Goal: Task Accomplishment & Management: Manage account settings

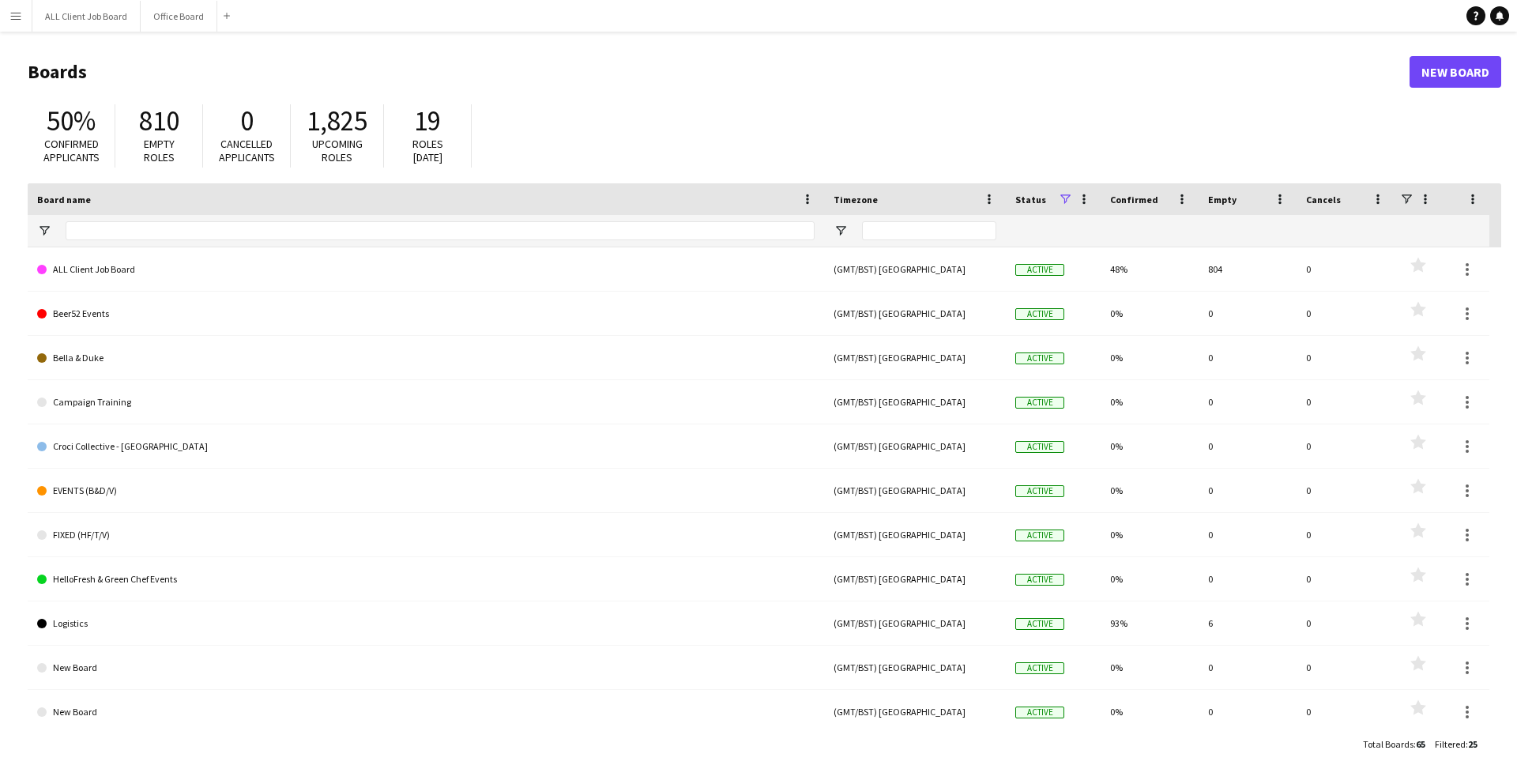
click at [16, 23] on button "Menu" at bounding box center [16, 16] width 32 height 32
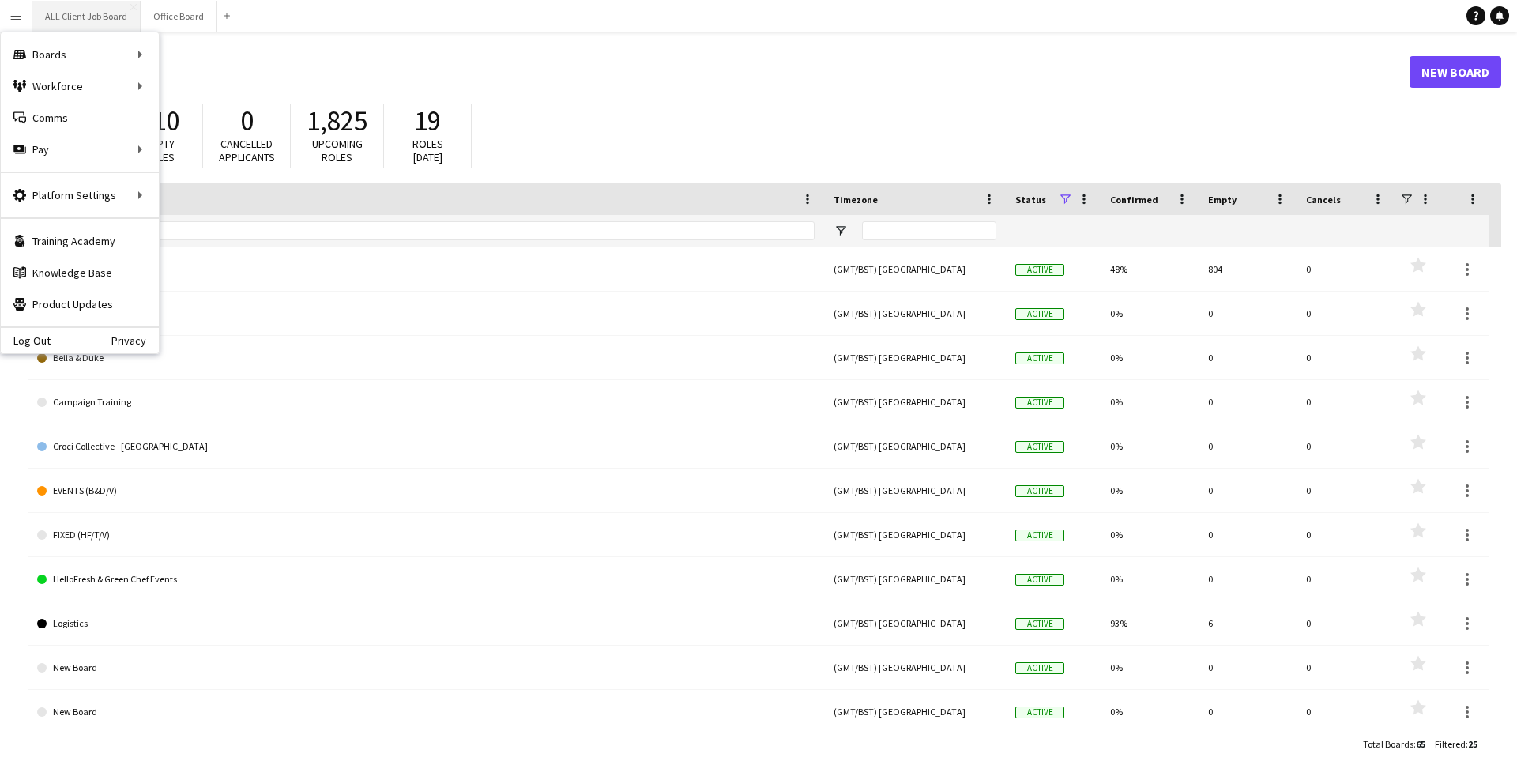
click at [99, 18] on button "ALL Client Job Board Close" at bounding box center [85, 16] width 108 height 31
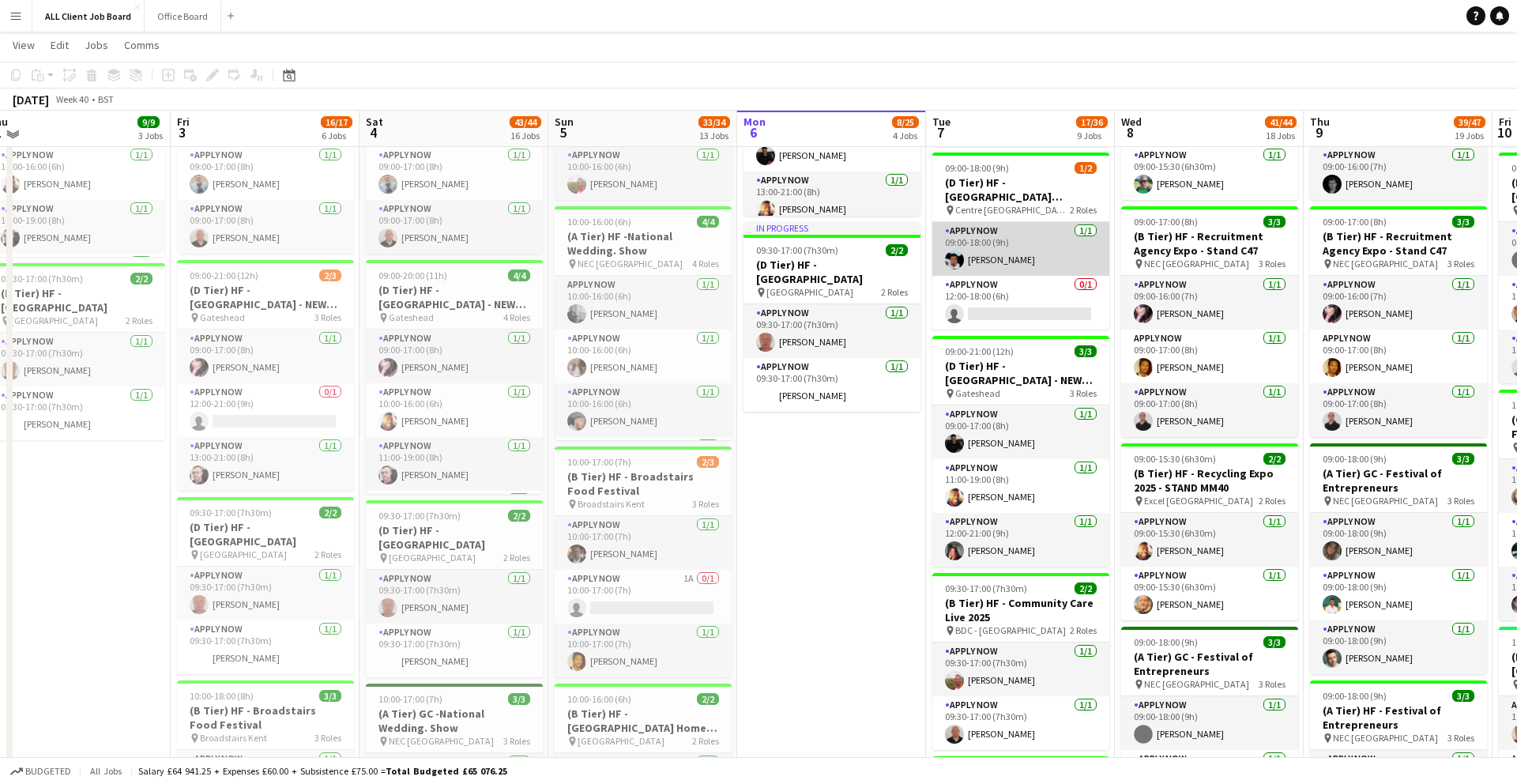
scroll to position [638, 0]
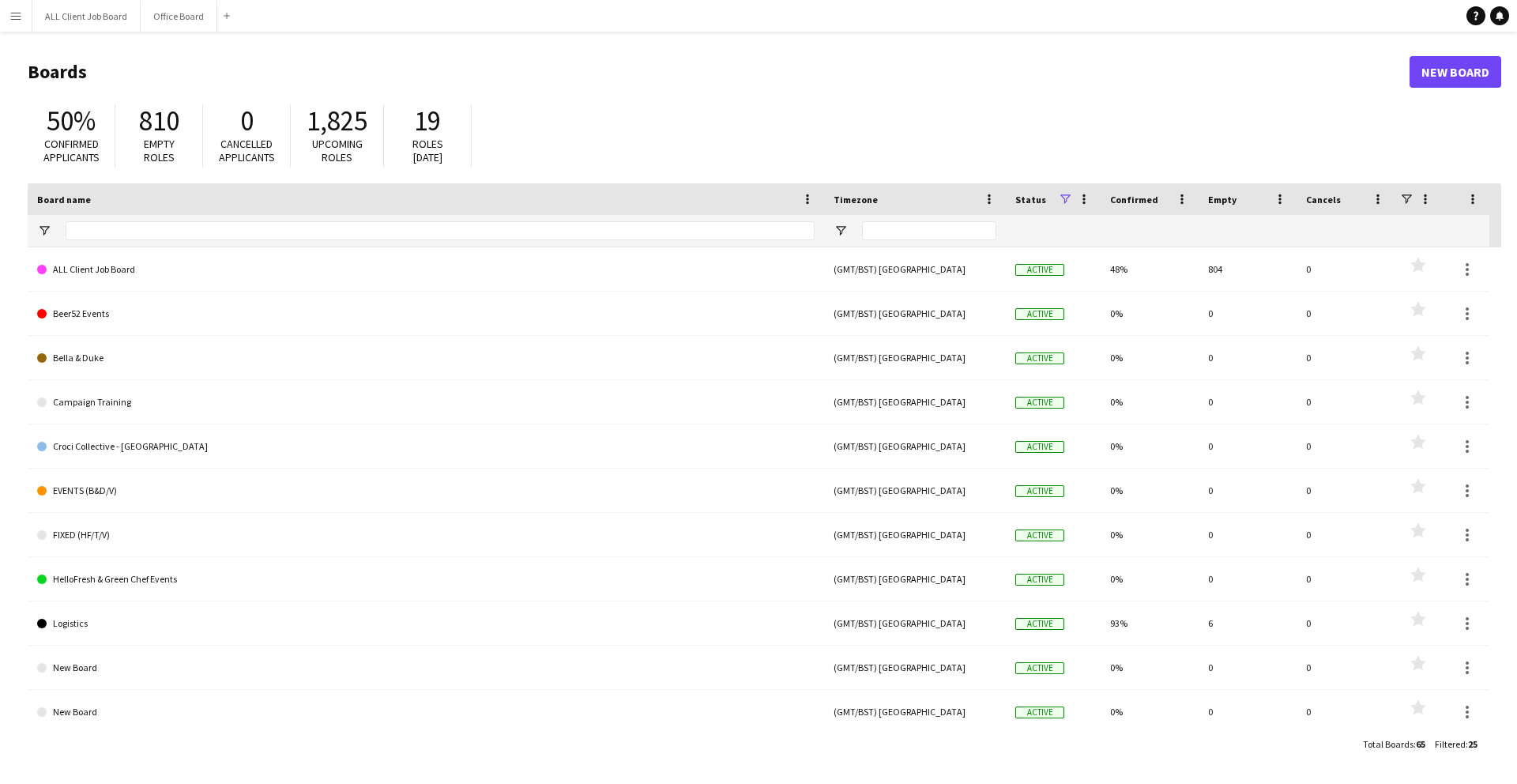
click at [0, 22] on button "Menu" at bounding box center [16, 16] width 32 height 32
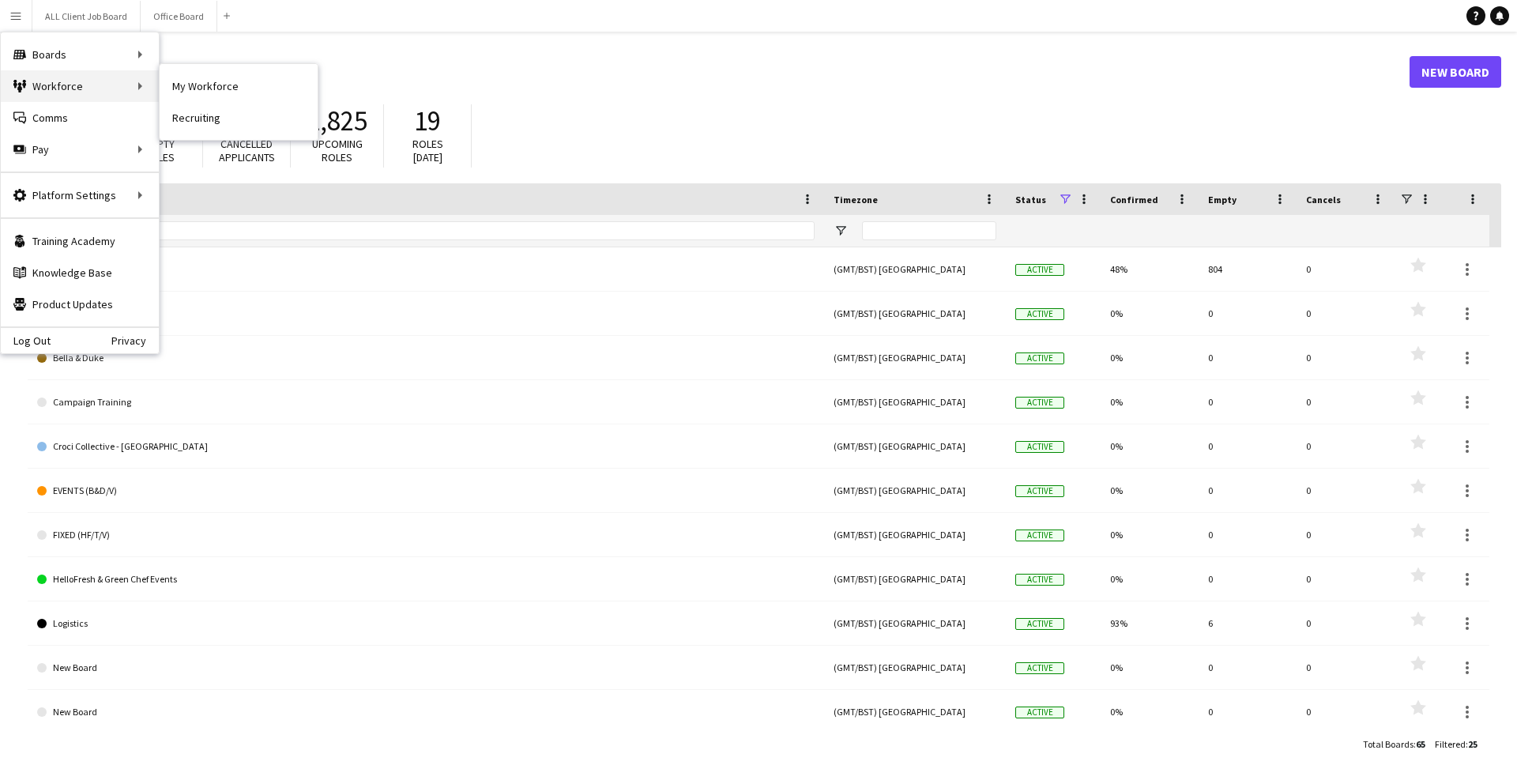
drag, startPoint x: 70, startPoint y: 83, endPoint x: 105, endPoint y: 81, distance: 35.1
click at [73, 82] on div "Workforce Workforce" at bounding box center [80, 86] width 158 height 32
click at [219, 80] on link "My Workforce" at bounding box center [239, 86] width 158 height 32
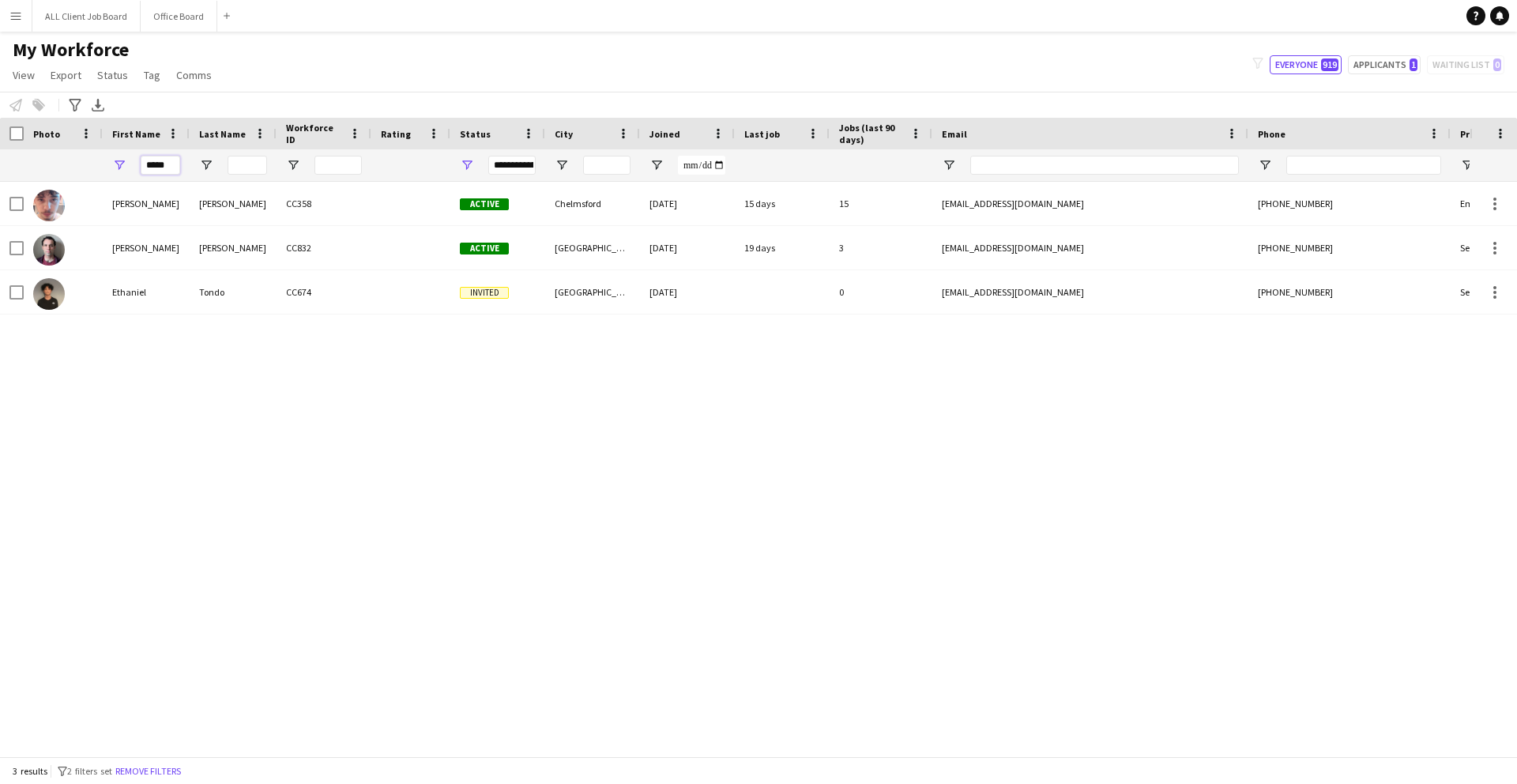
click at [165, 167] on input "*****" at bounding box center [161, 165] width 39 height 19
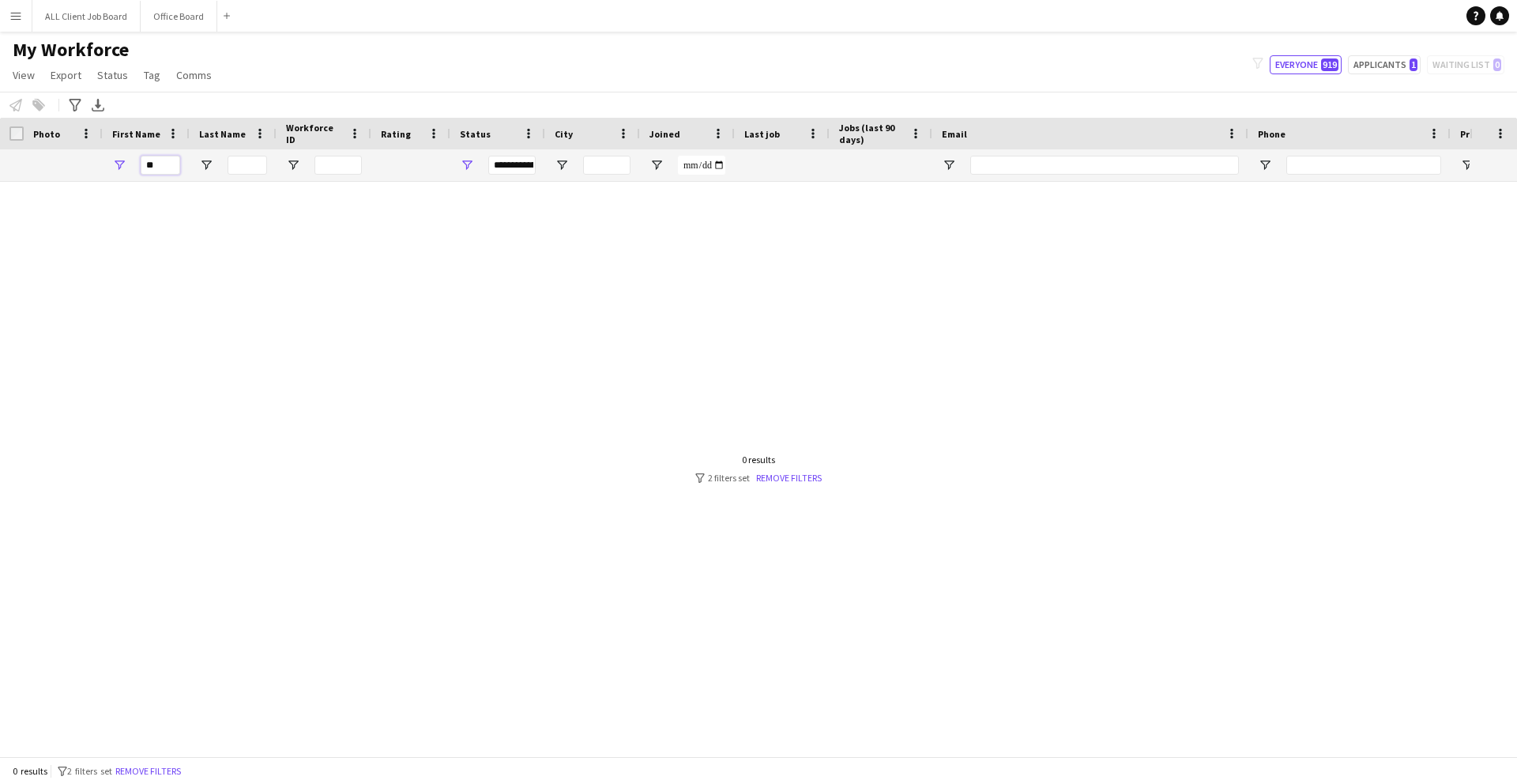
type input "*"
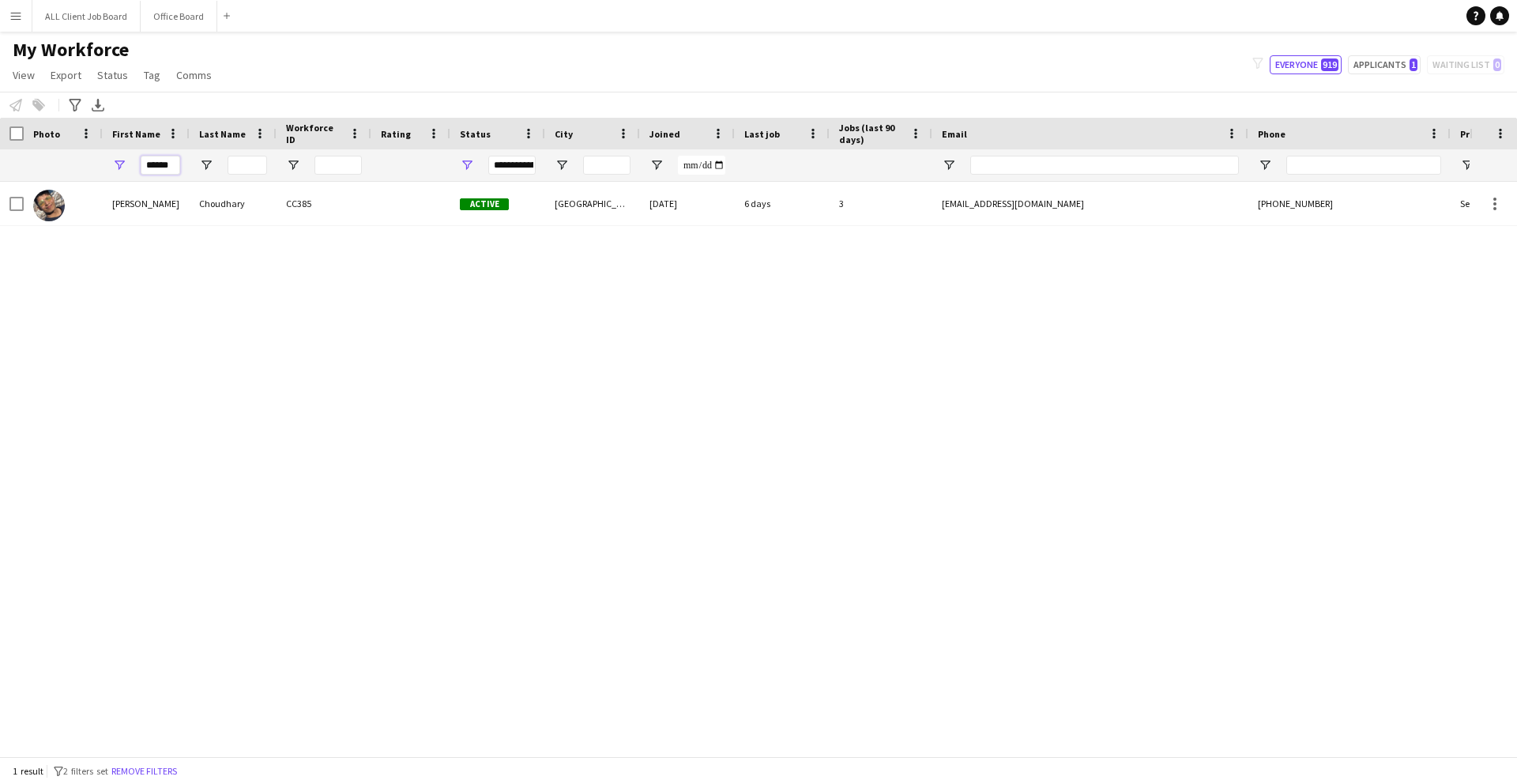
type input "******"
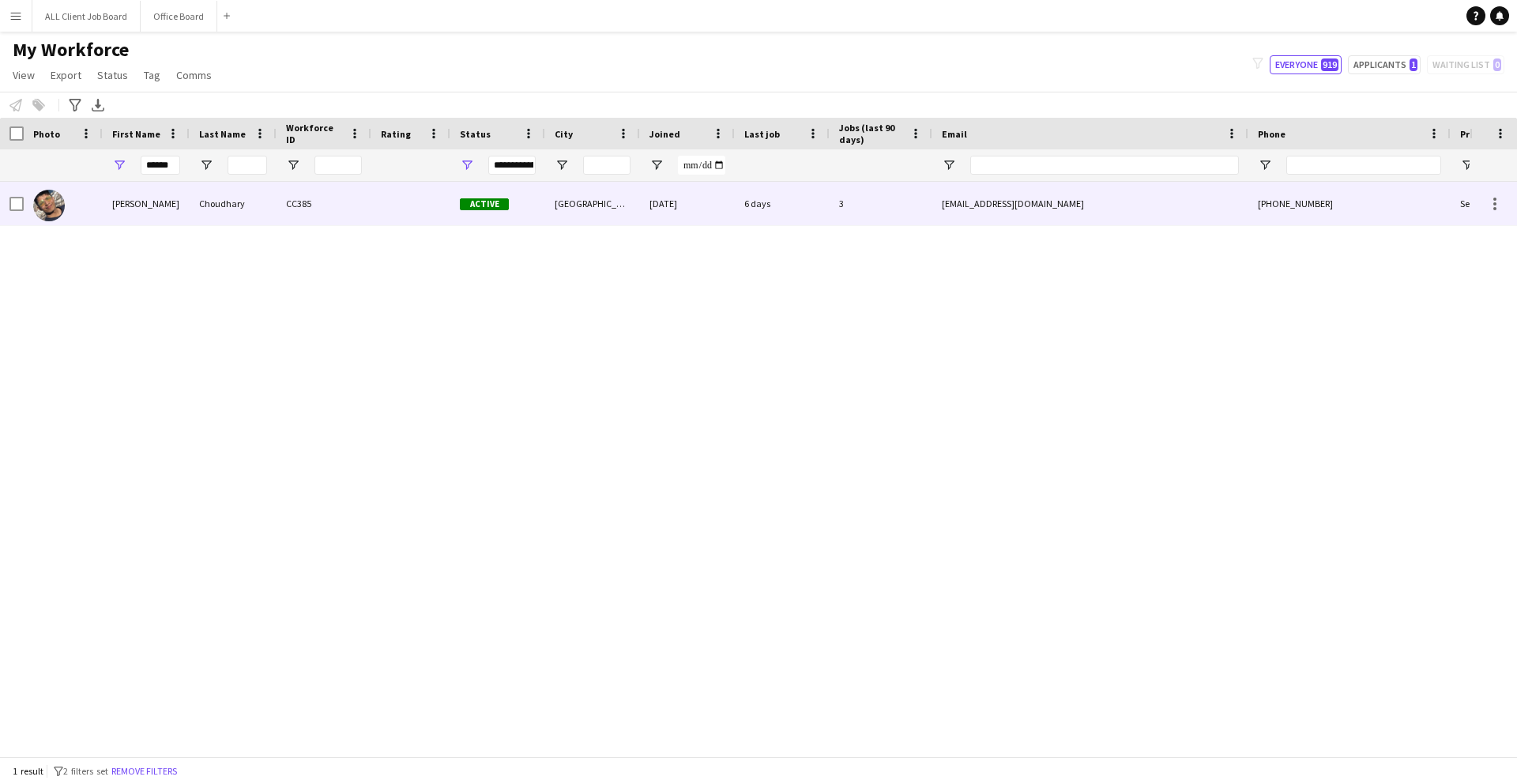
click at [100, 207] on div at bounding box center [63, 204] width 79 height 43
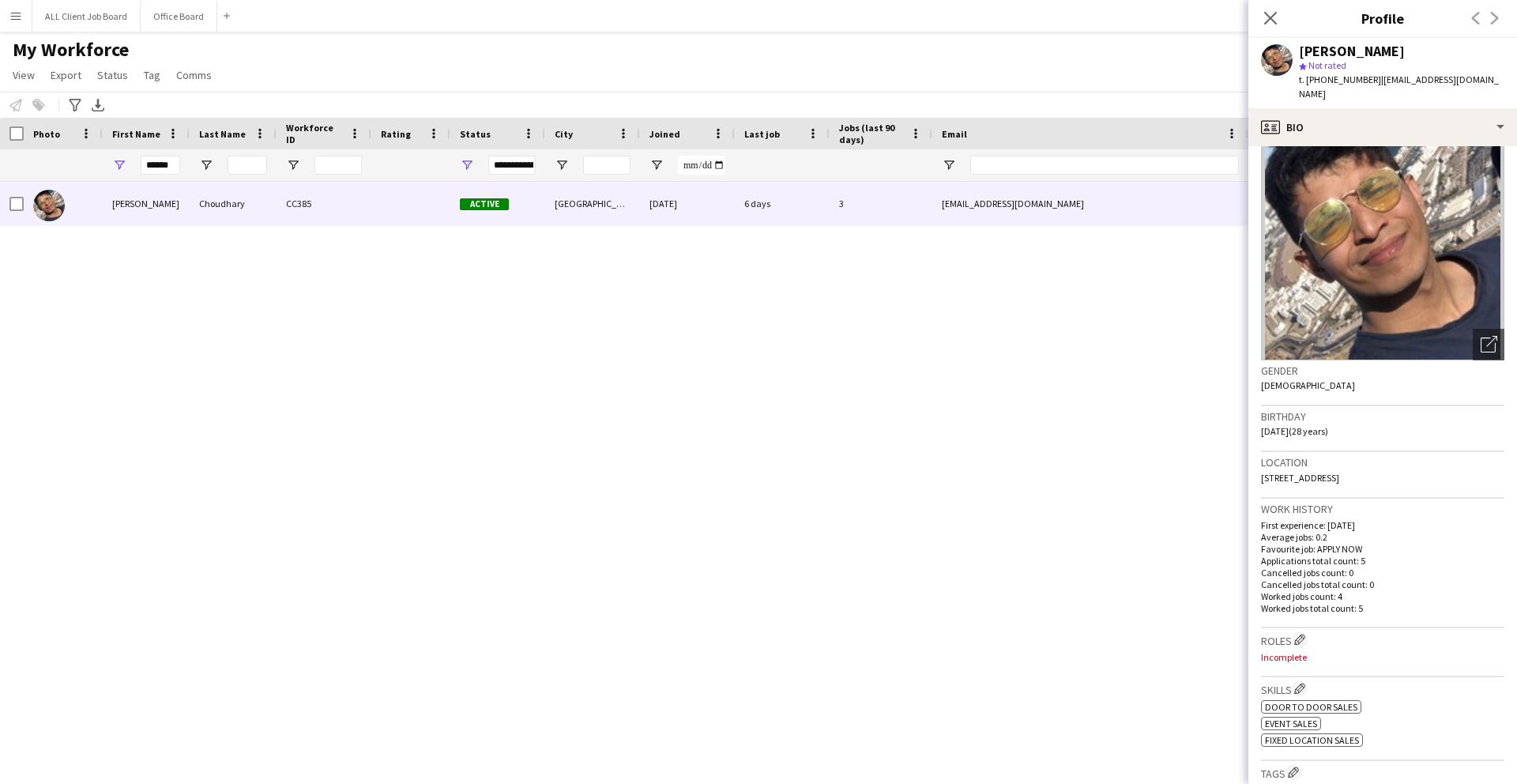
scroll to position [45, 0]
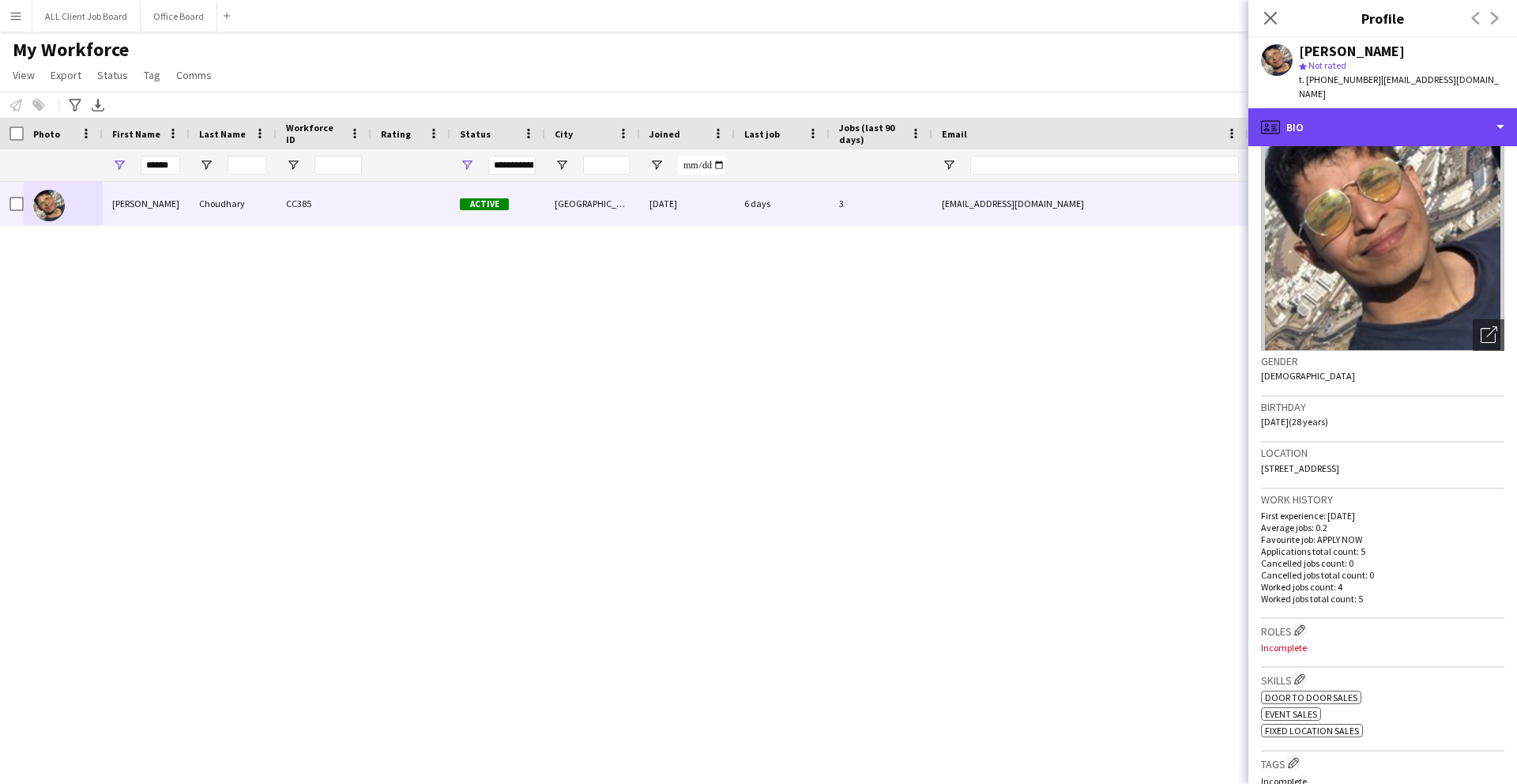
drag, startPoint x: 1350, startPoint y: 118, endPoint x: 1351, endPoint y: 136, distance: 18.0
click at [1350, 120] on div "profile Bio" at bounding box center [1383, 127] width 269 height 38
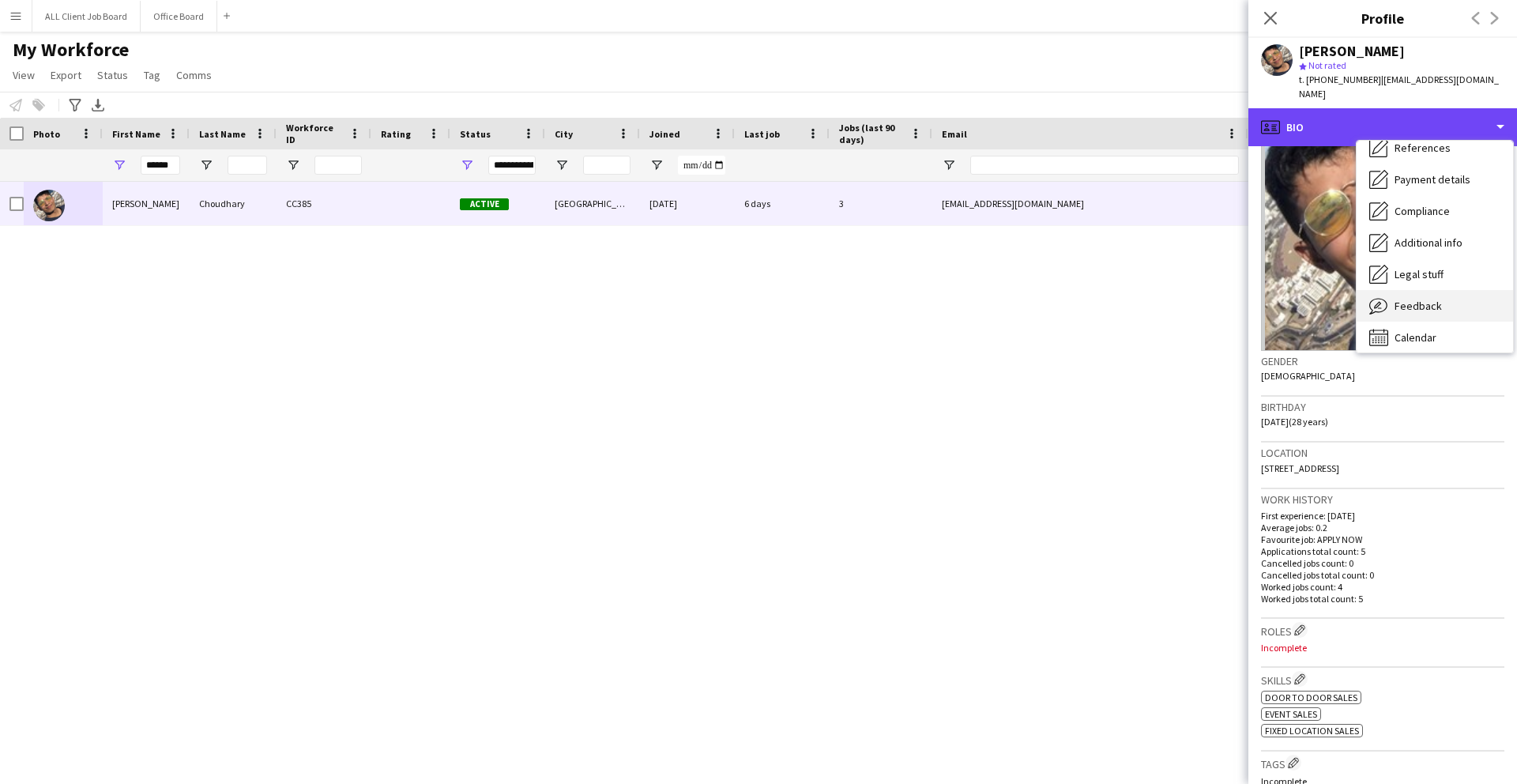
scroll to position [180, 0]
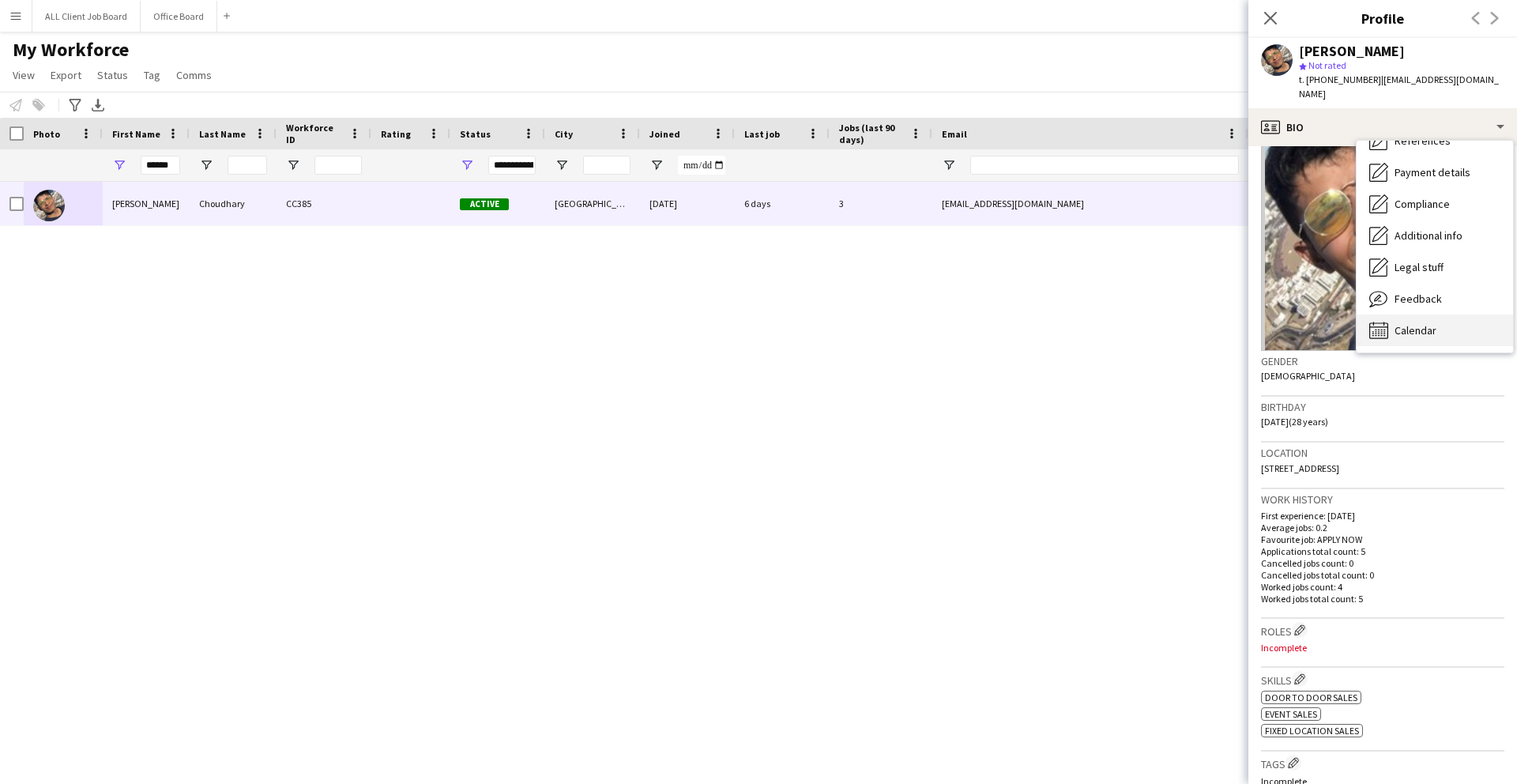
click at [1416, 323] on span "Calendar" at bounding box center [1416, 330] width 42 height 14
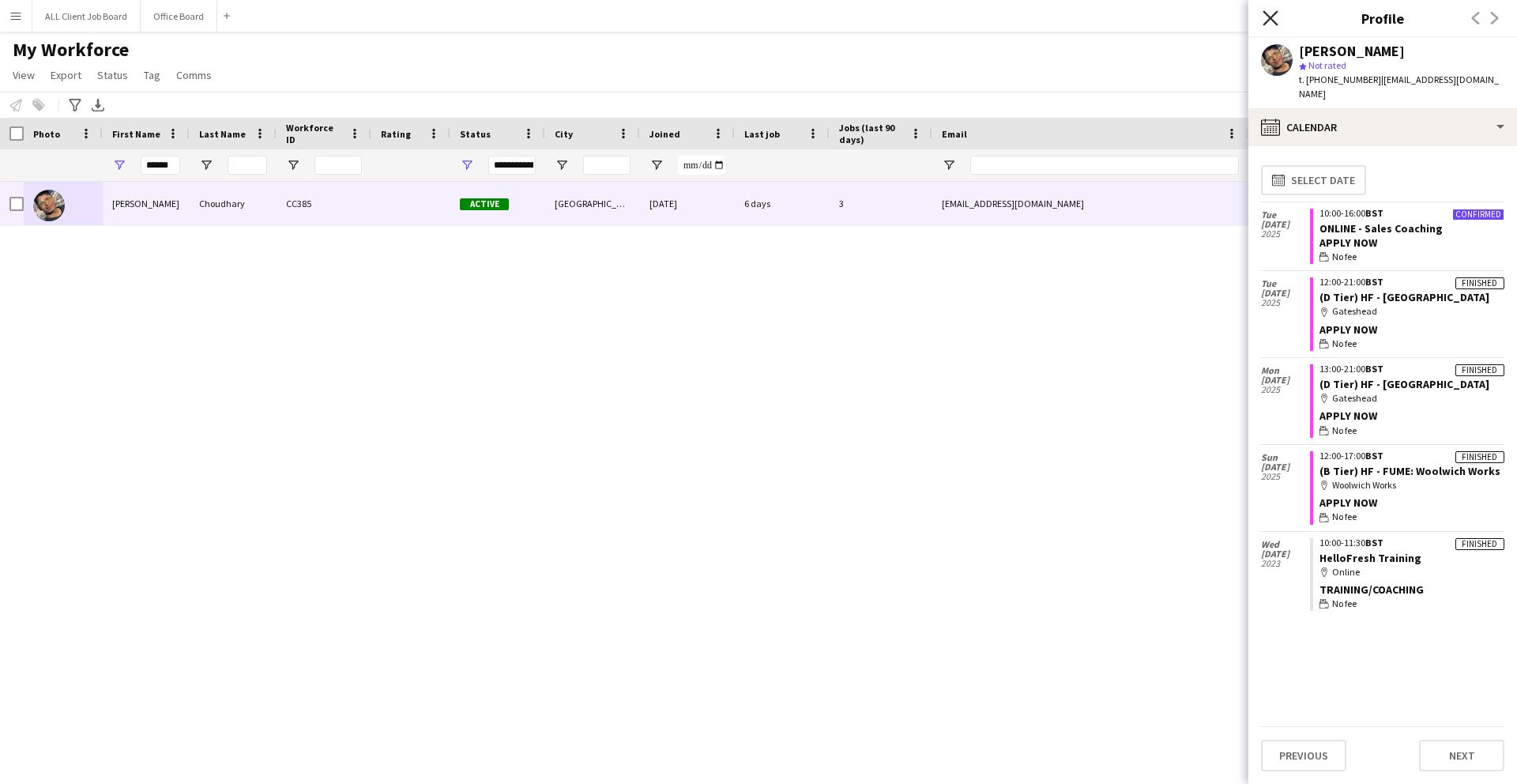
click at [1268, 23] on icon "Close pop-in" at bounding box center [1271, 18] width 15 height 15
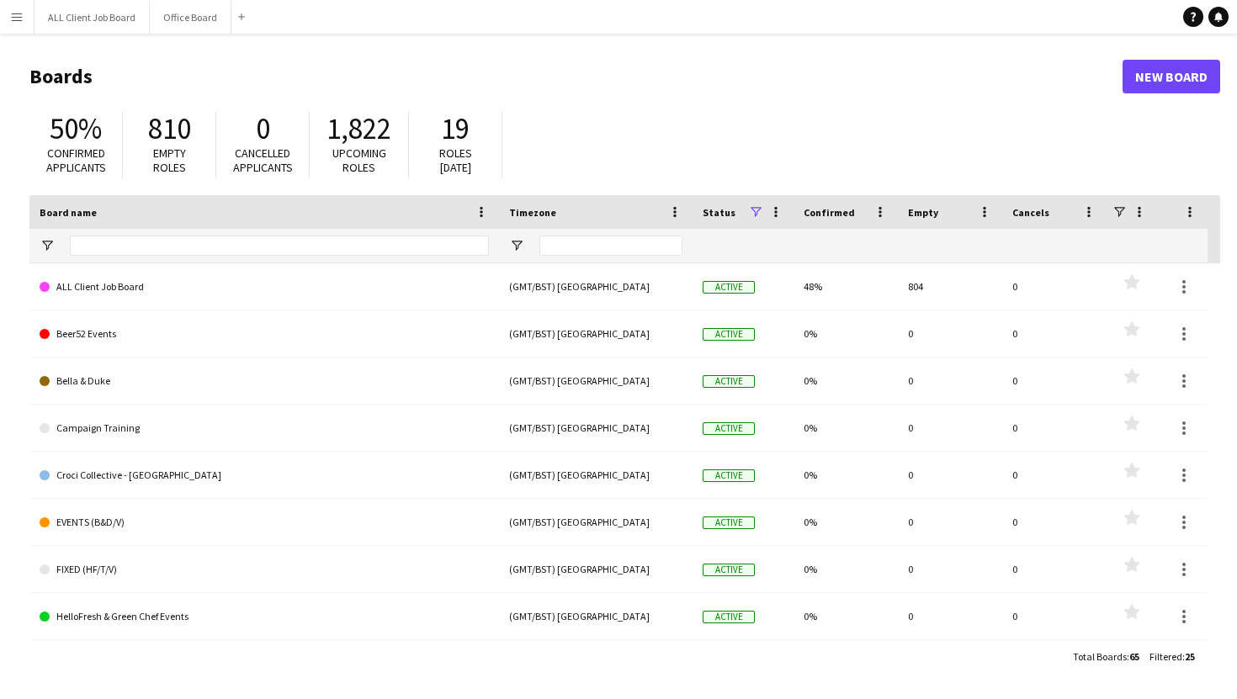
click at [20, 15] on app-icon "Menu" at bounding box center [16, 16] width 13 height 13
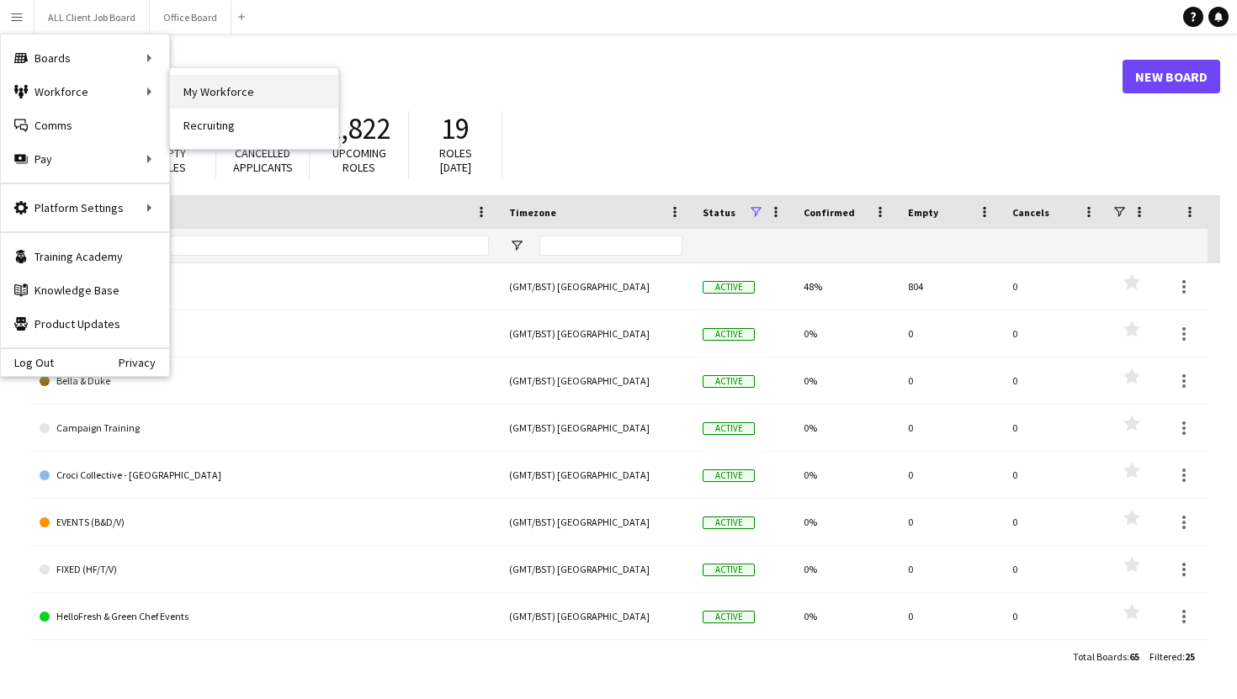
click at [215, 89] on link "My Workforce" at bounding box center [254, 92] width 168 height 34
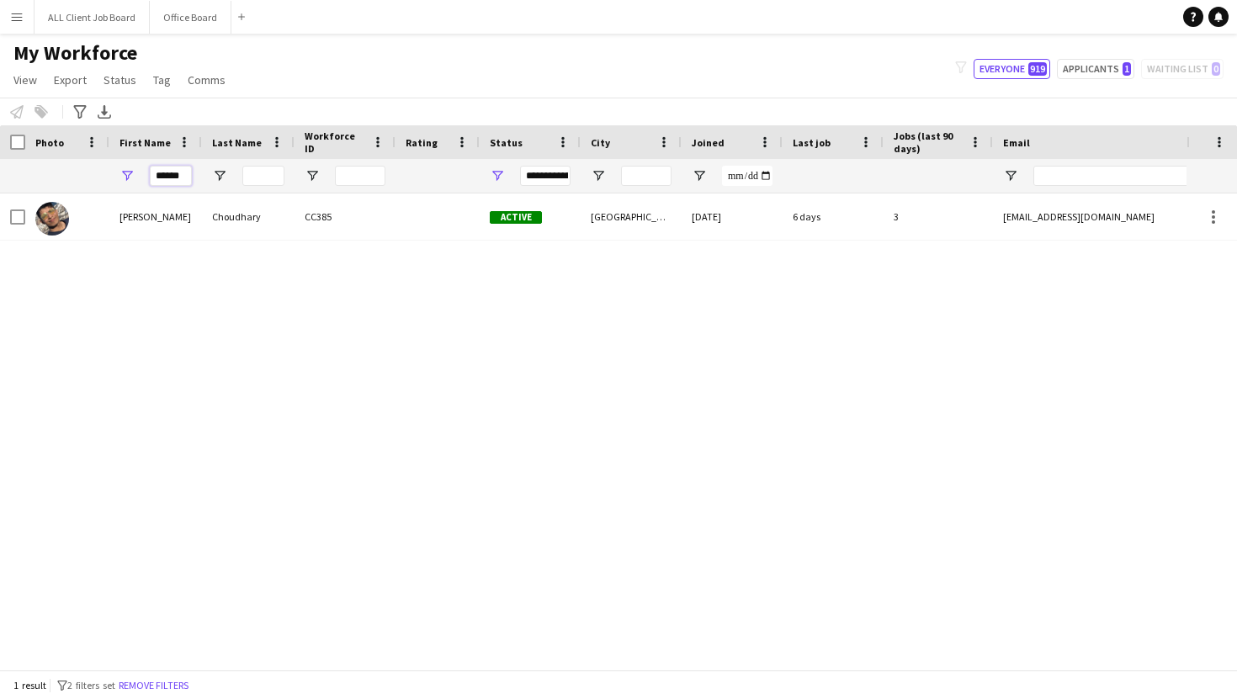
click at [182, 173] on input "******" at bounding box center [171, 176] width 42 height 20
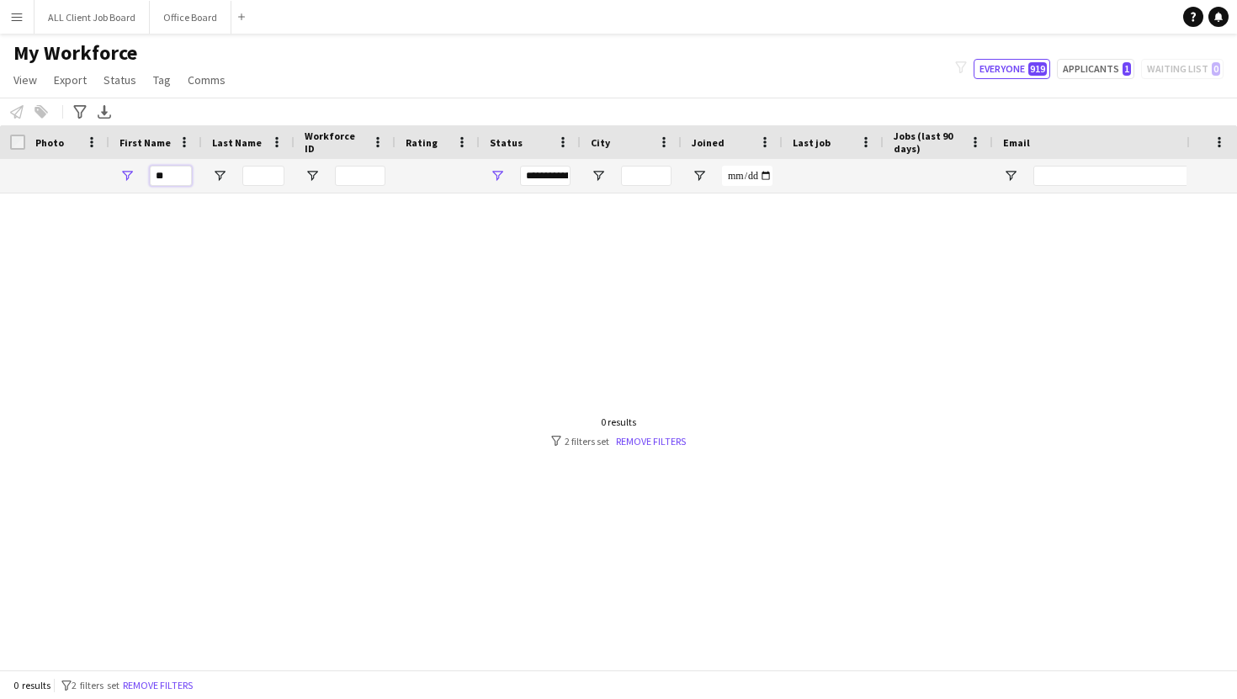
type input "*"
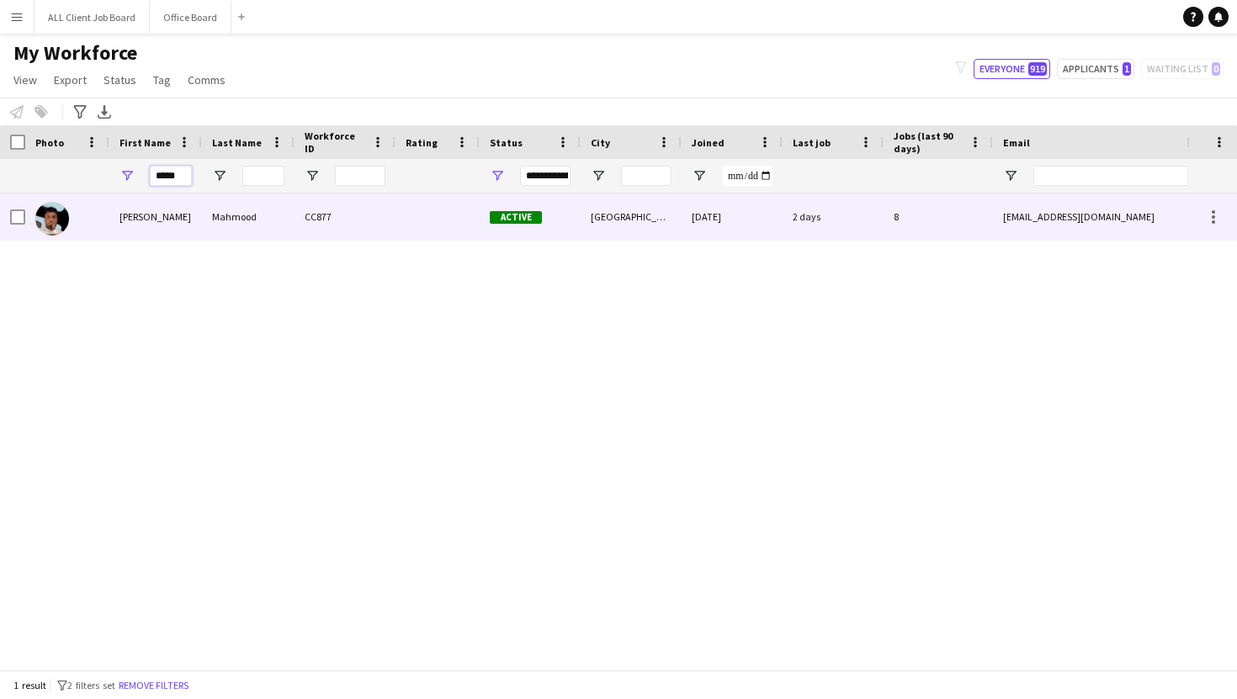
type input "*****"
click at [198, 216] on div "[PERSON_NAME]" at bounding box center [155, 217] width 93 height 46
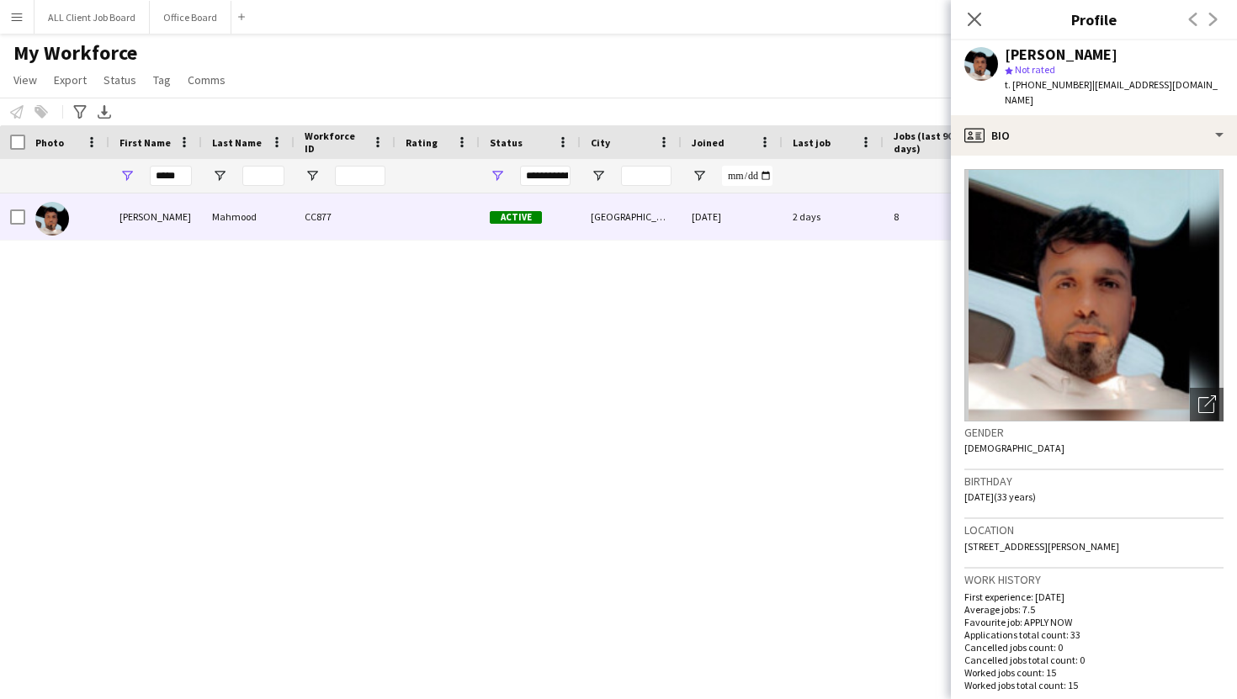
click at [1063, 315] on img at bounding box center [1093, 295] width 259 height 252
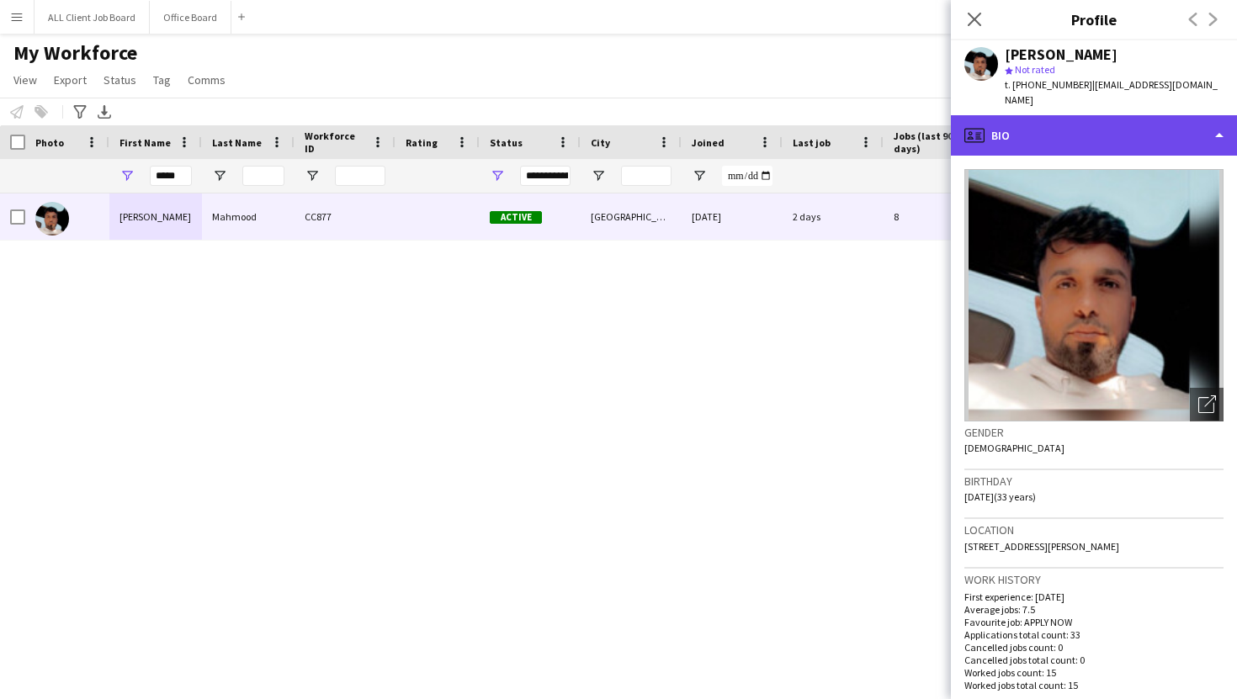
click at [1046, 133] on div "profile Bio" at bounding box center [1094, 135] width 286 height 40
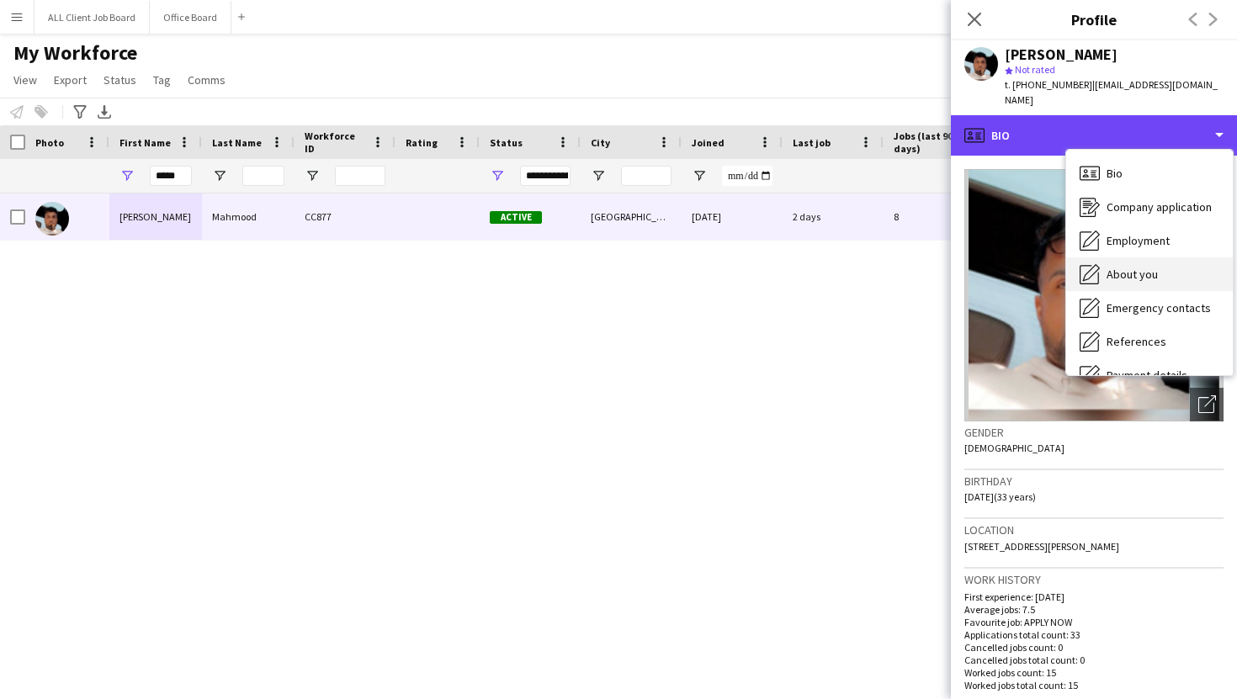
scroll to position [192, 0]
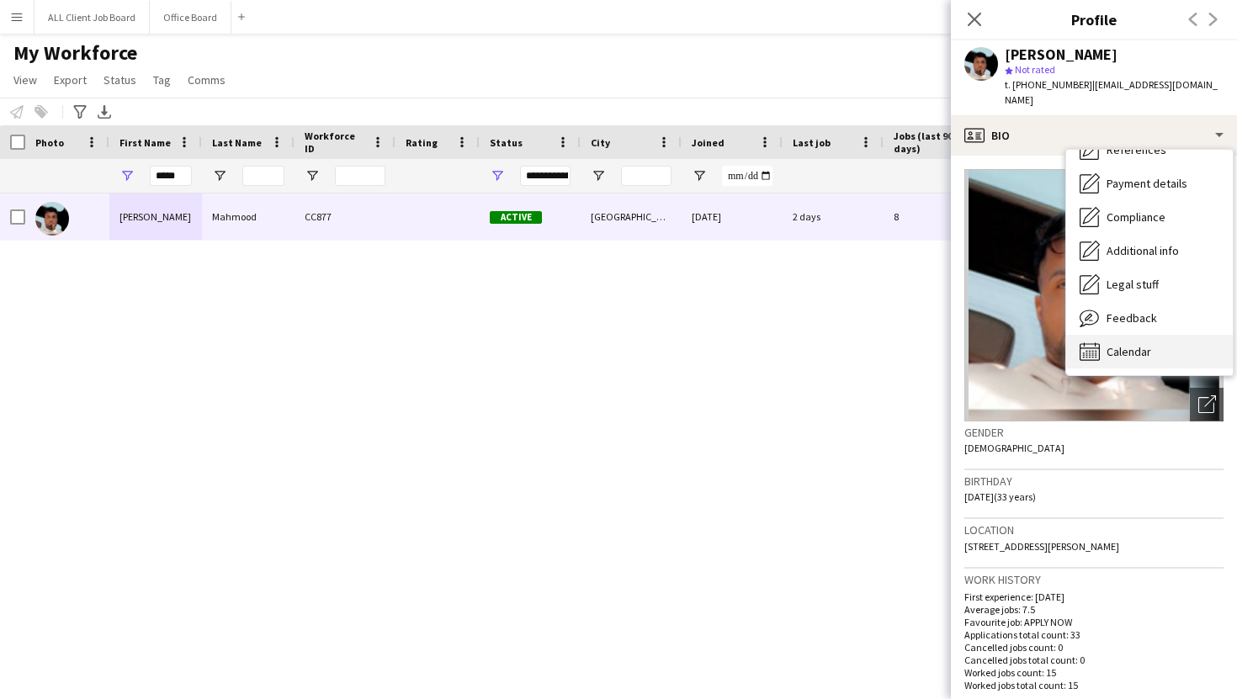
click at [1119, 351] on span "Calendar" at bounding box center [1128, 351] width 45 height 15
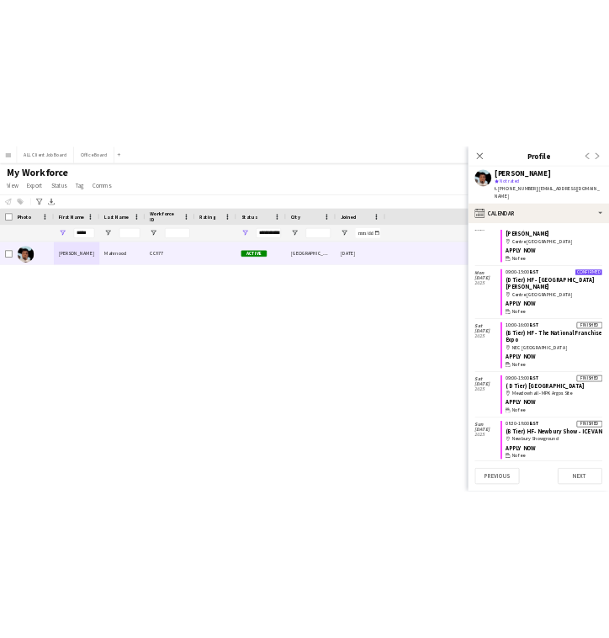
scroll to position [1112, 0]
